Goal: Task Accomplishment & Management: Use online tool/utility

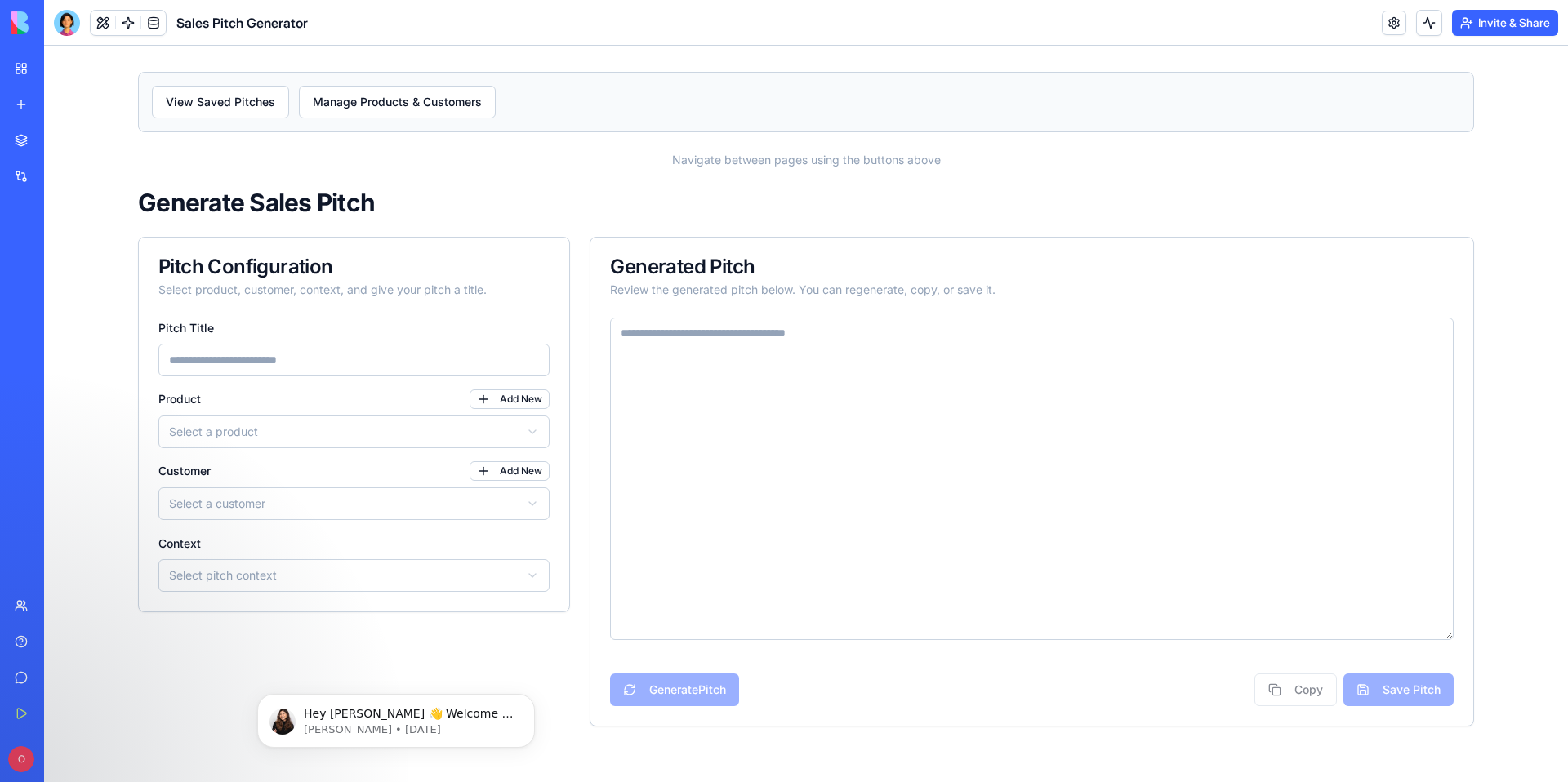
click at [24, 25] on img at bounding box center [62, 23] width 101 height 23
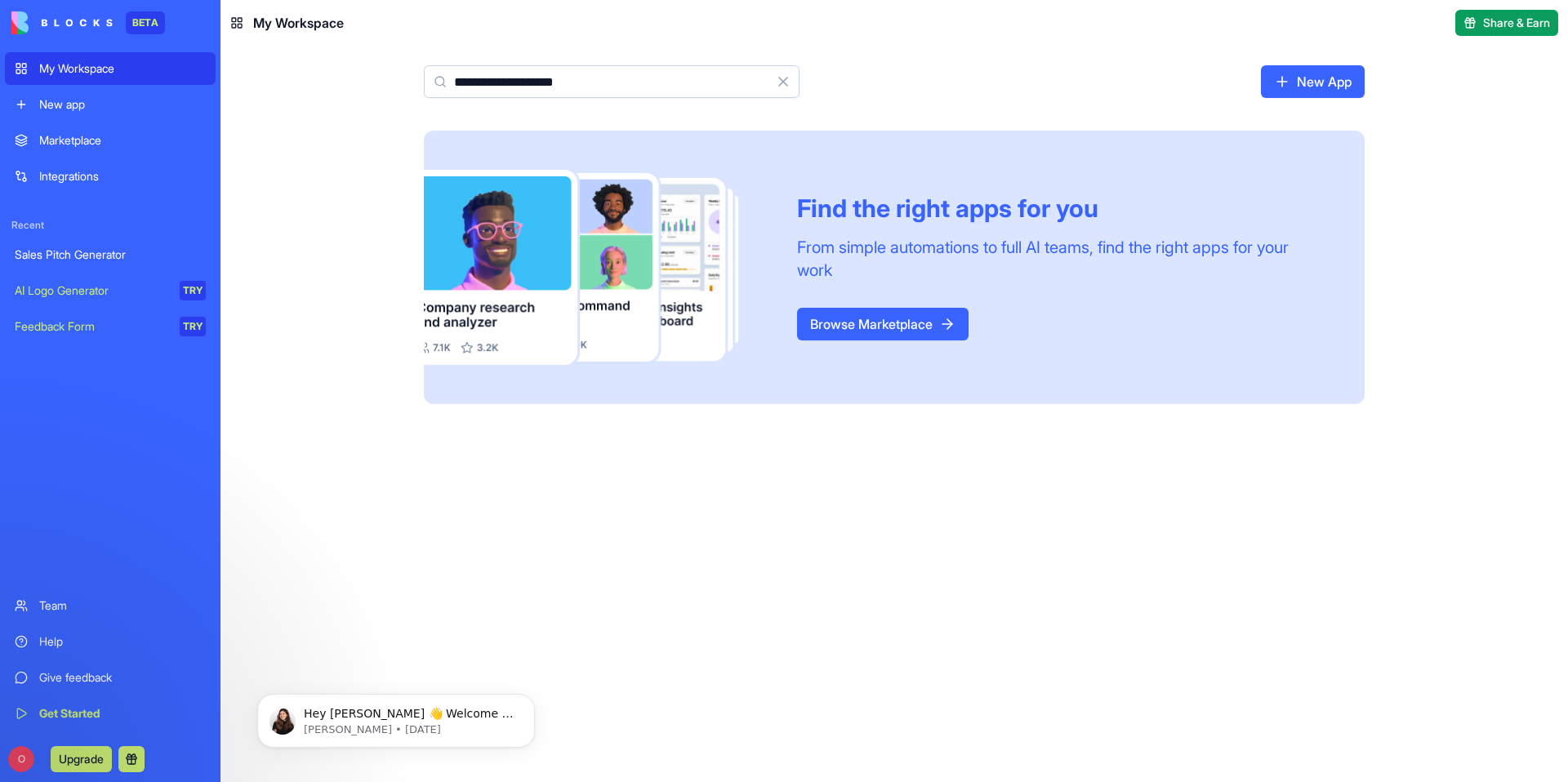
type input "**********"
click at [844, 326] on link "Browse Marketplace" at bounding box center [883, 323] width 172 height 33
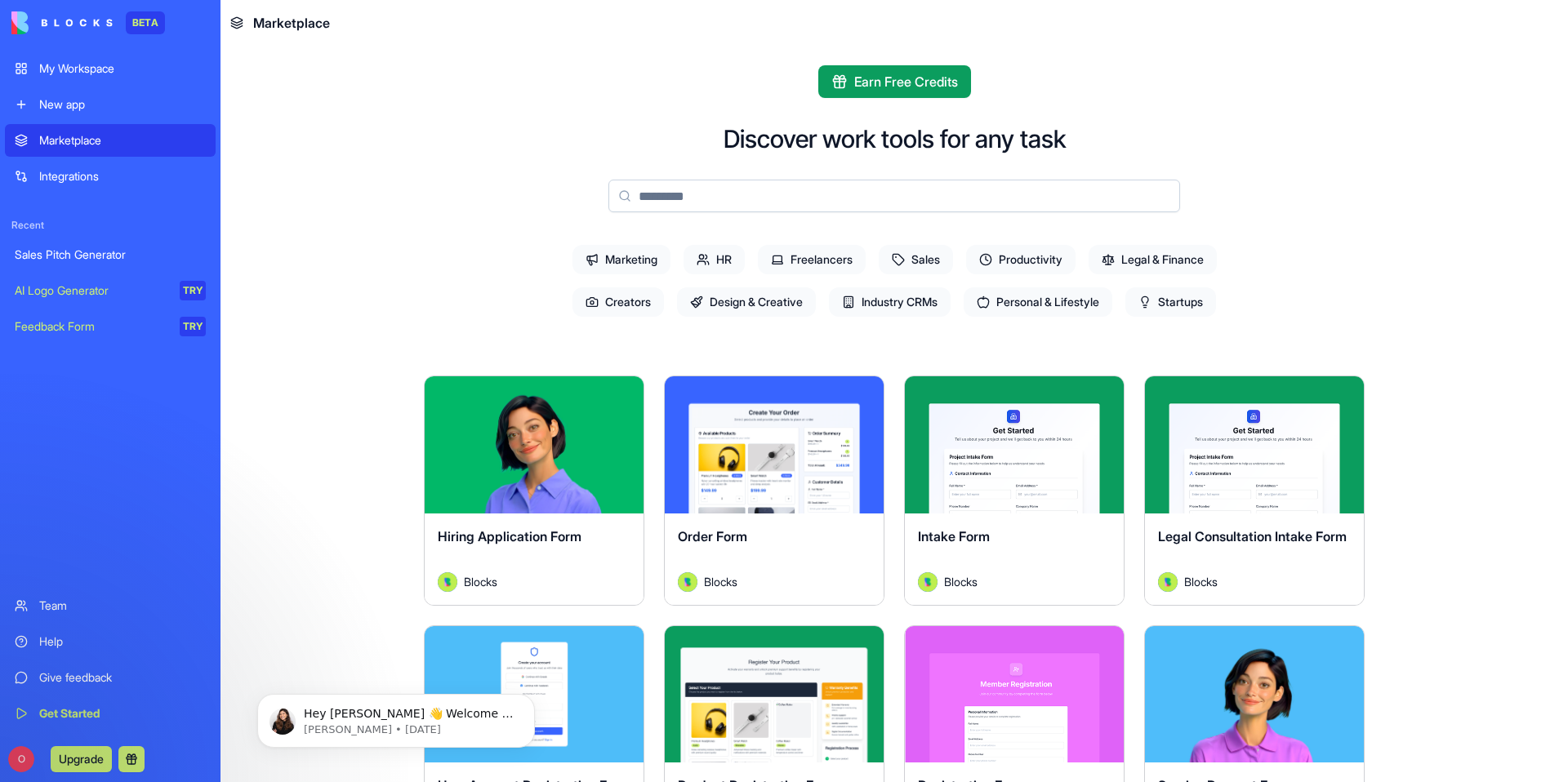
click at [761, 205] on input at bounding box center [894, 196] width 572 height 33
click at [599, 262] on span "Marketing" at bounding box center [621, 259] width 98 height 29
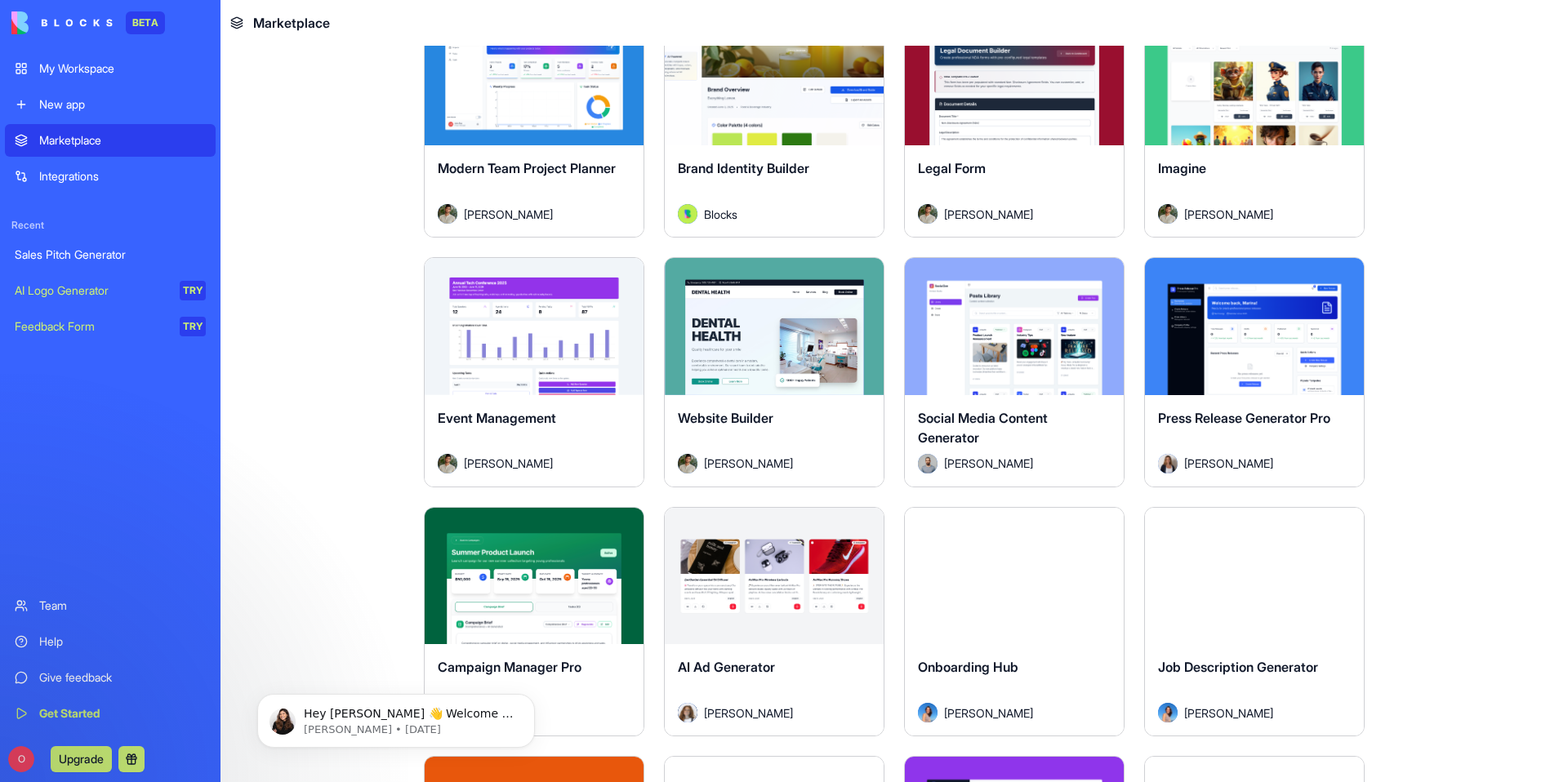
scroll to position [1113, 0]
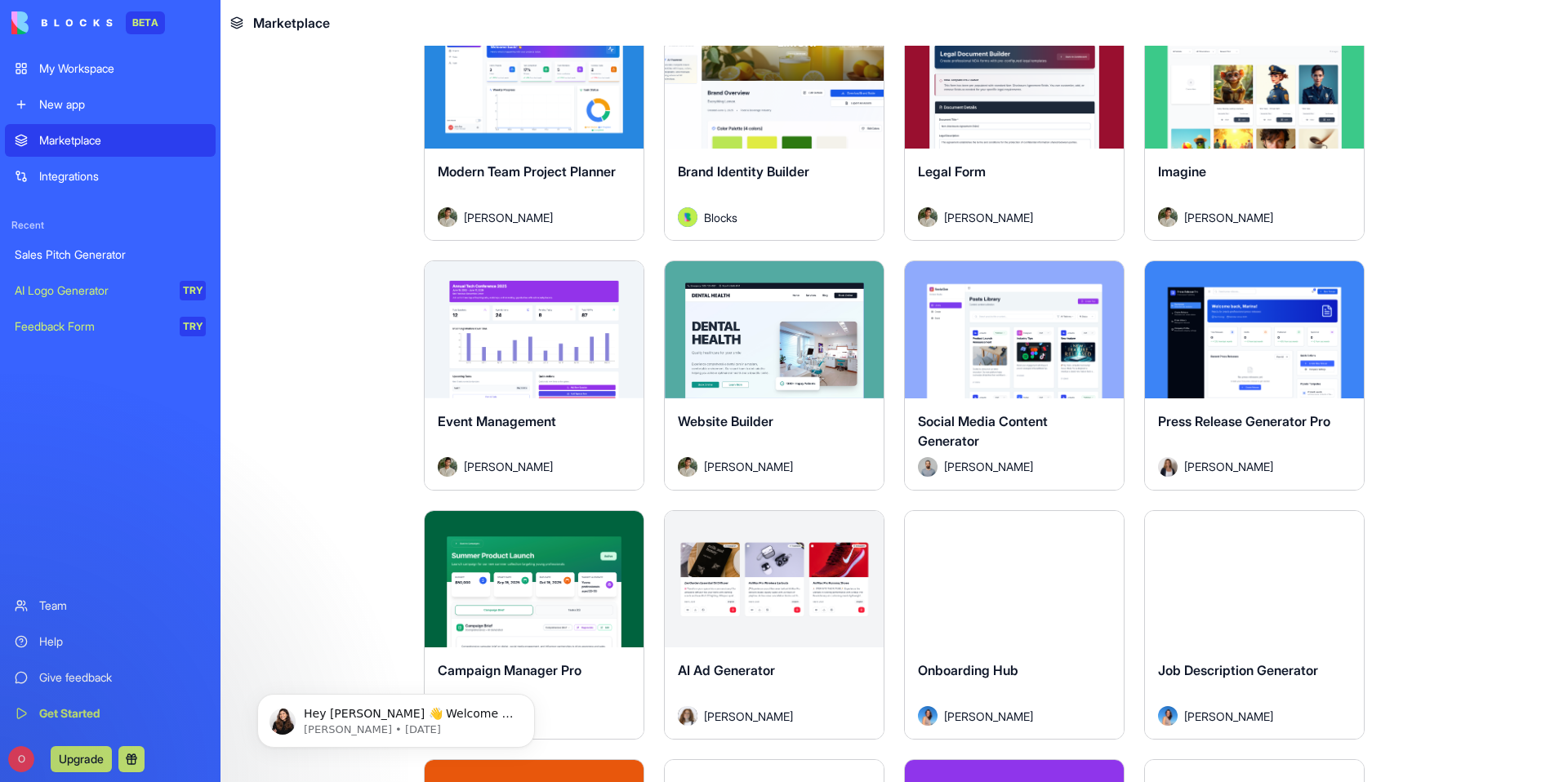
click at [999, 336] on button "Explore" at bounding box center [1014, 330] width 123 height 33
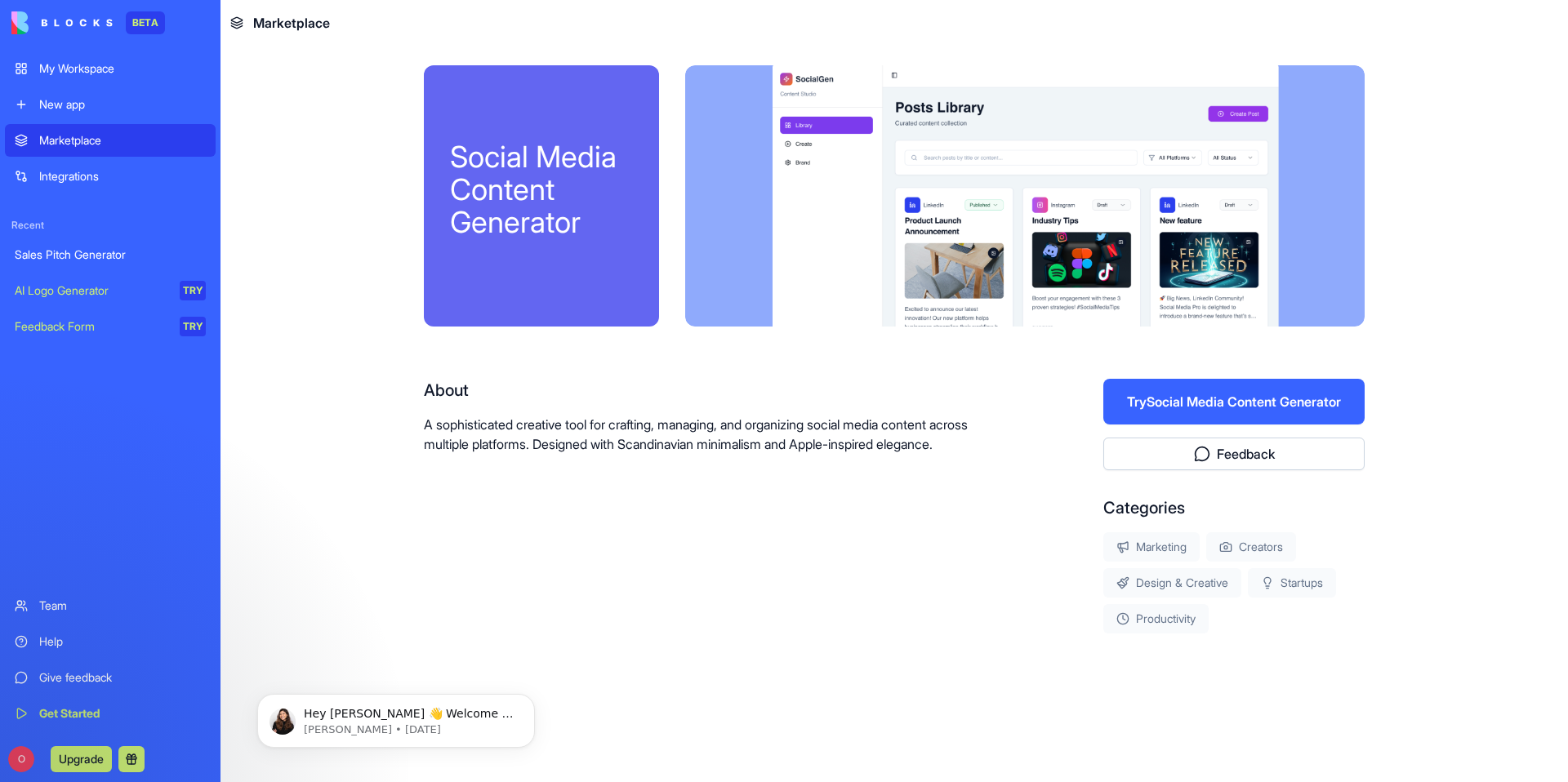
click at [1234, 397] on button "Try Social Media Content Generator" at bounding box center [1234, 401] width 261 height 45
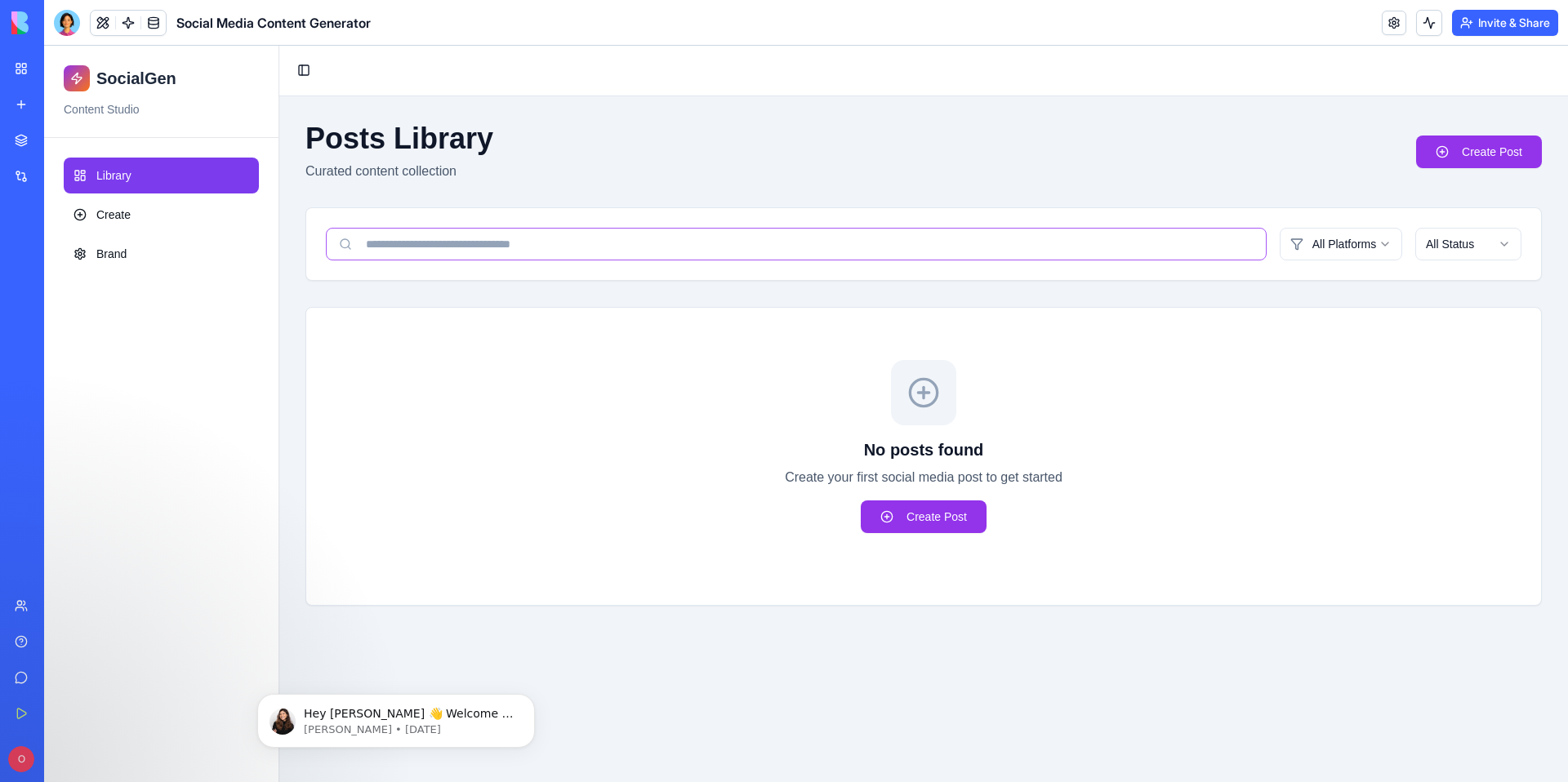
click at [476, 247] on input at bounding box center [796, 243] width 941 height 33
click at [1332, 251] on html "SocialGen Content Studio Library Create Brand Toggle Sidebar Posts Library Cura…" at bounding box center [806, 413] width 1524 height 737
click at [1154, 247] on html "SocialGen Content Studio Library Create Brand Toggle Sidebar Posts Library Cura…" at bounding box center [806, 413] width 1524 height 737
click at [129, 213] on span "Create" at bounding box center [113, 214] width 35 height 16
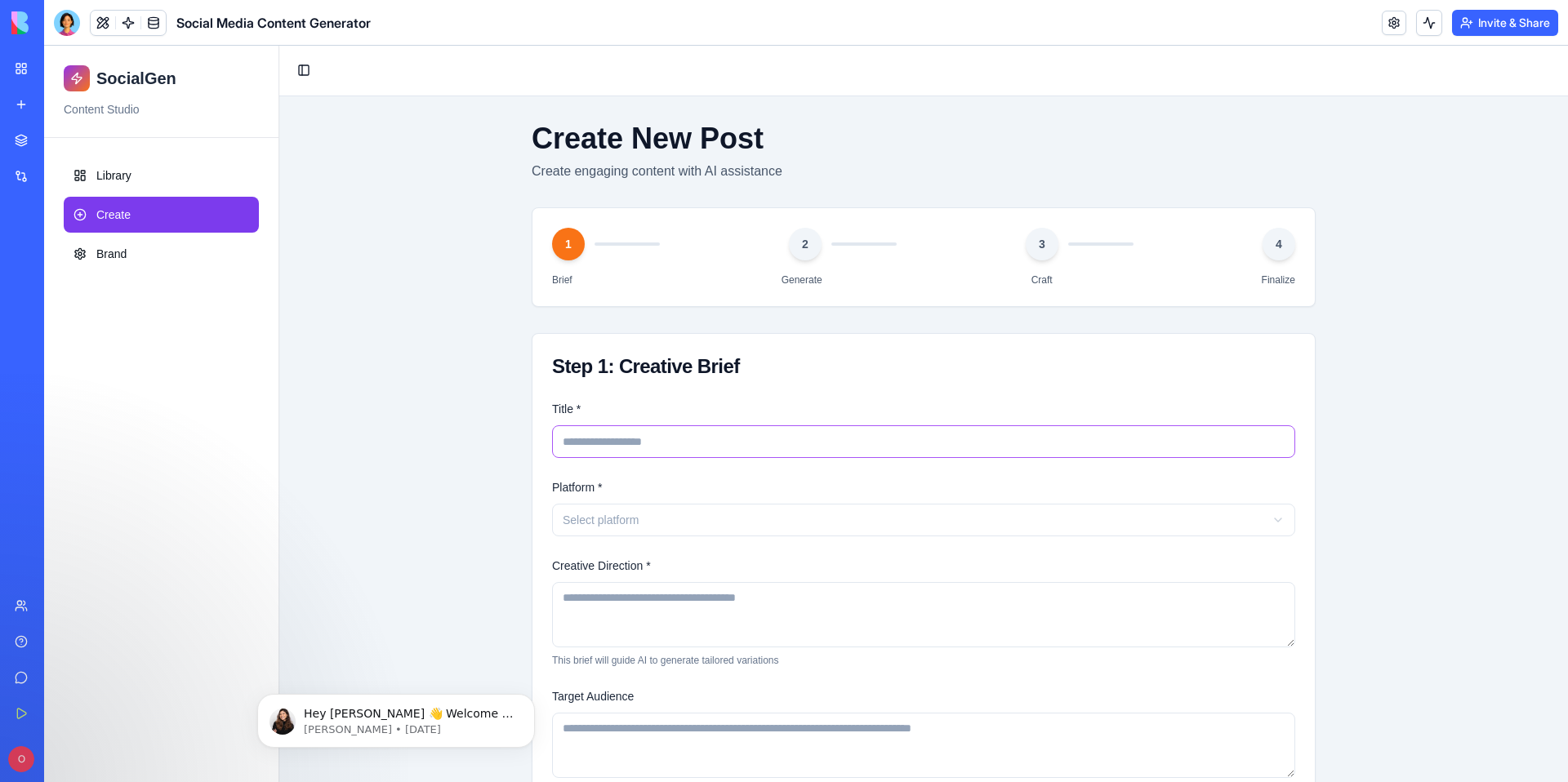
click at [603, 443] on input "Title *" at bounding box center [924, 442] width 743 height 33
